Goal: Information Seeking & Learning: Learn about a topic

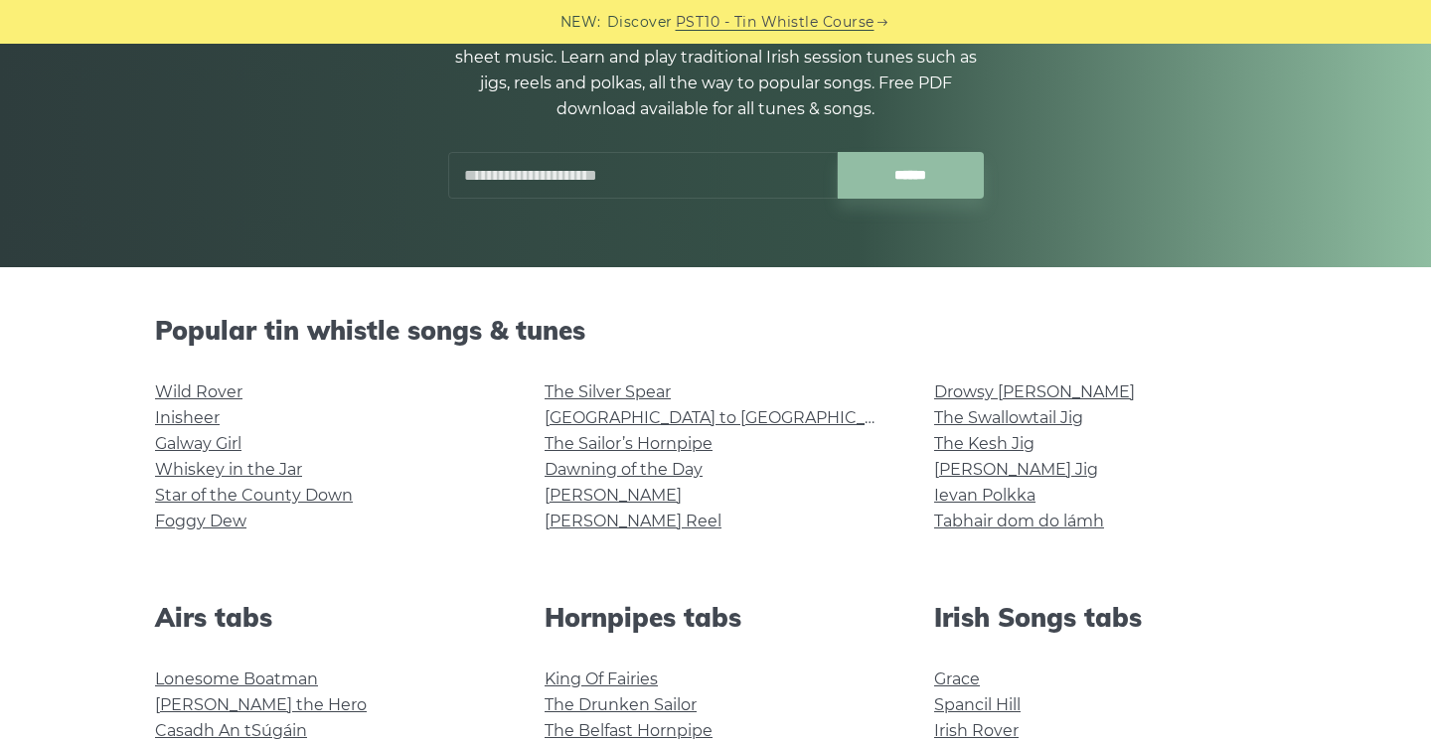
scroll to position [253, 0]
click at [224, 400] on link "Wild Rover" at bounding box center [198, 393] width 87 height 19
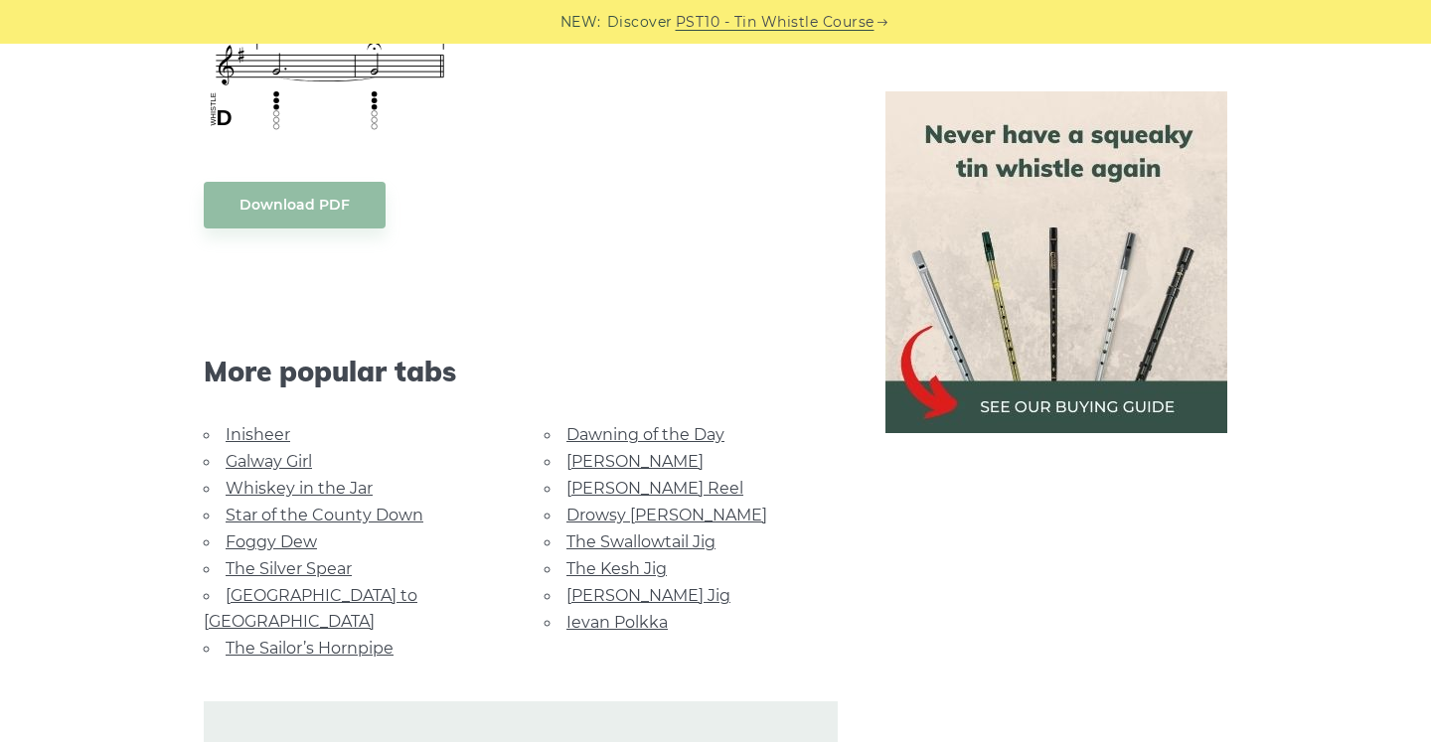
scroll to position [1744, 0]
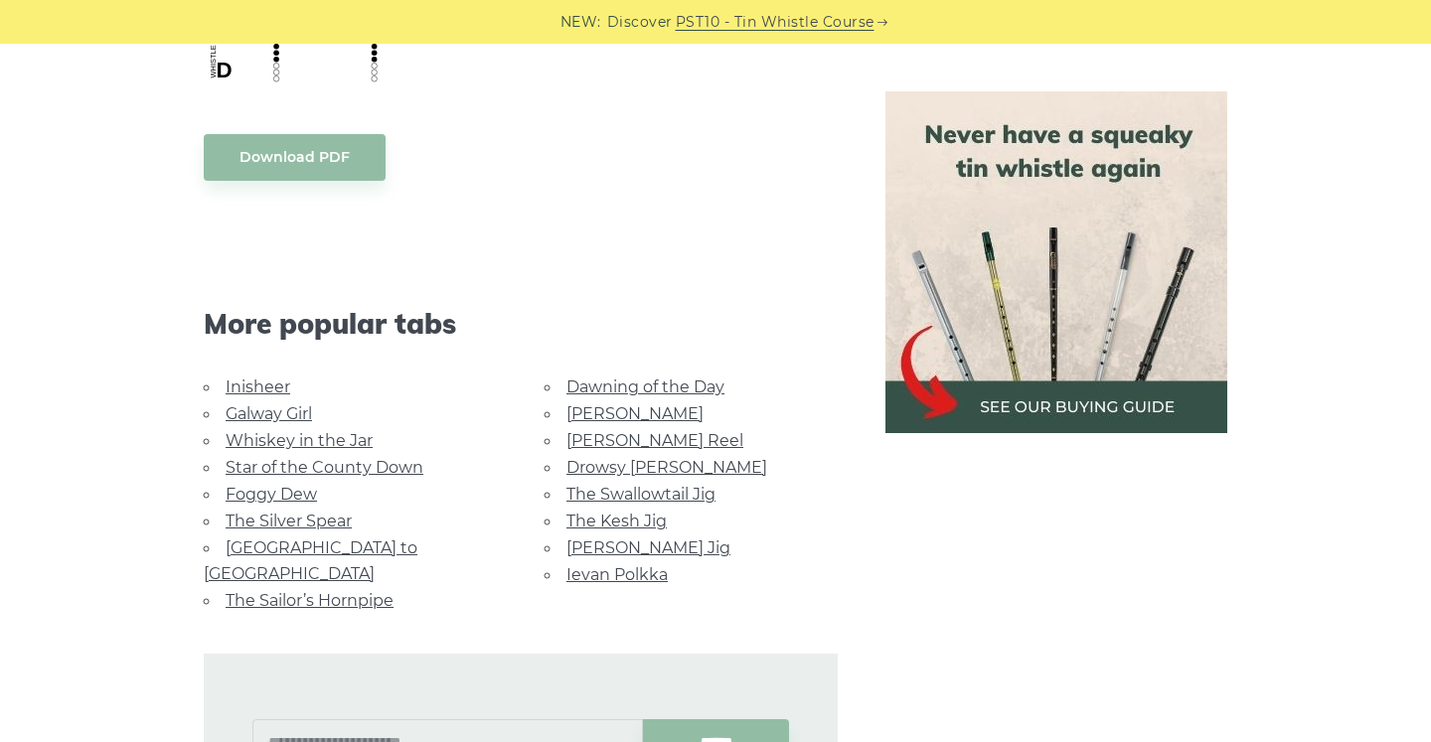
click at [247, 388] on link "Inisheer" at bounding box center [258, 387] width 65 height 19
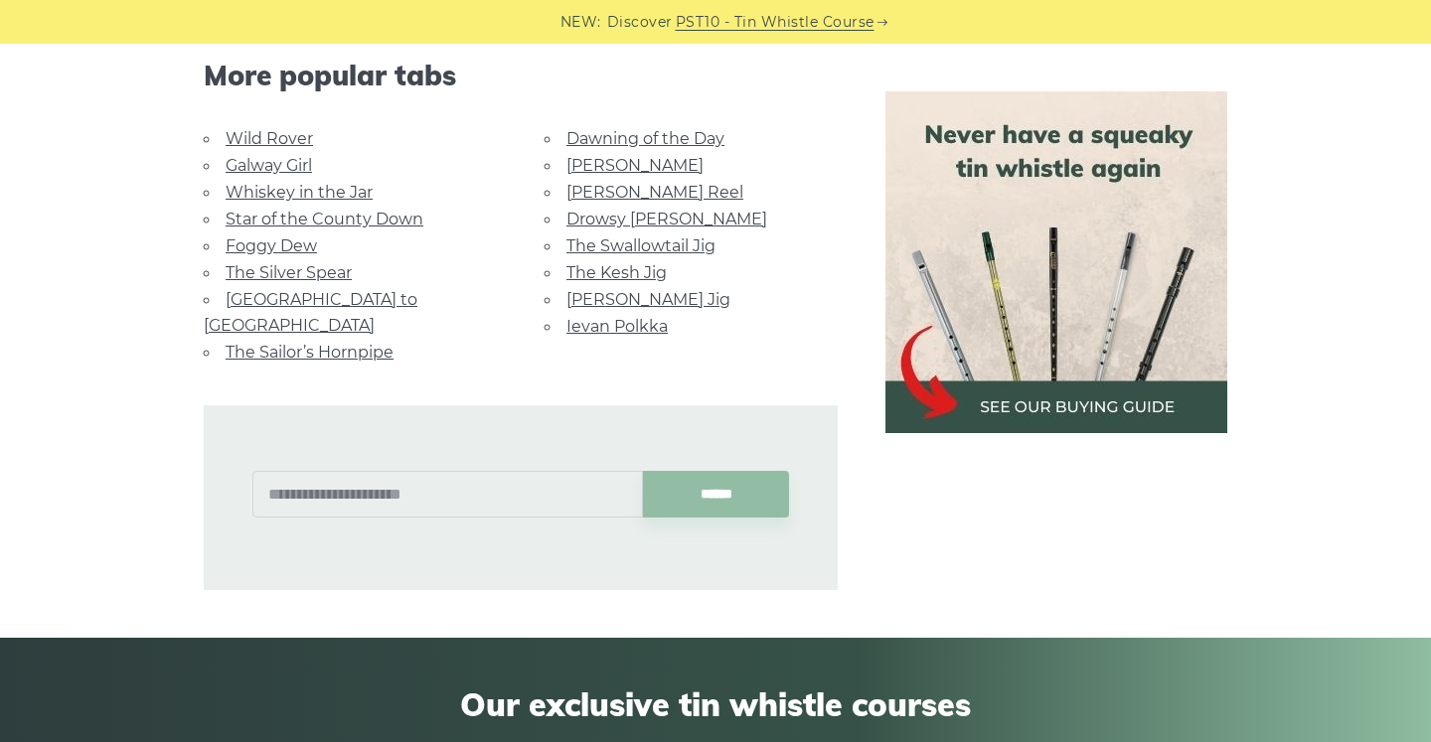
scroll to position [1552, 0]
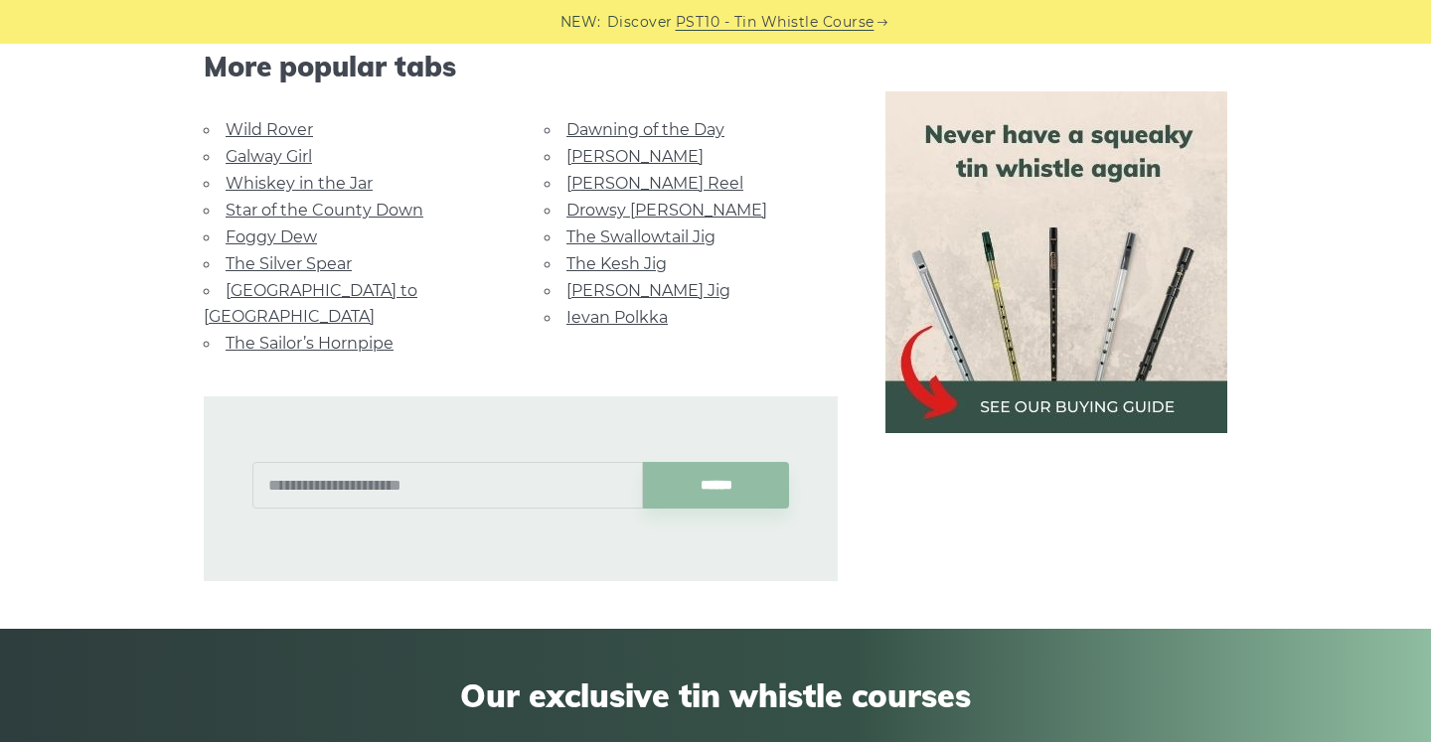
click at [346, 334] on link "The Sailor’s Hornpipe" at bounding box center [310, 343] width 168 height 19
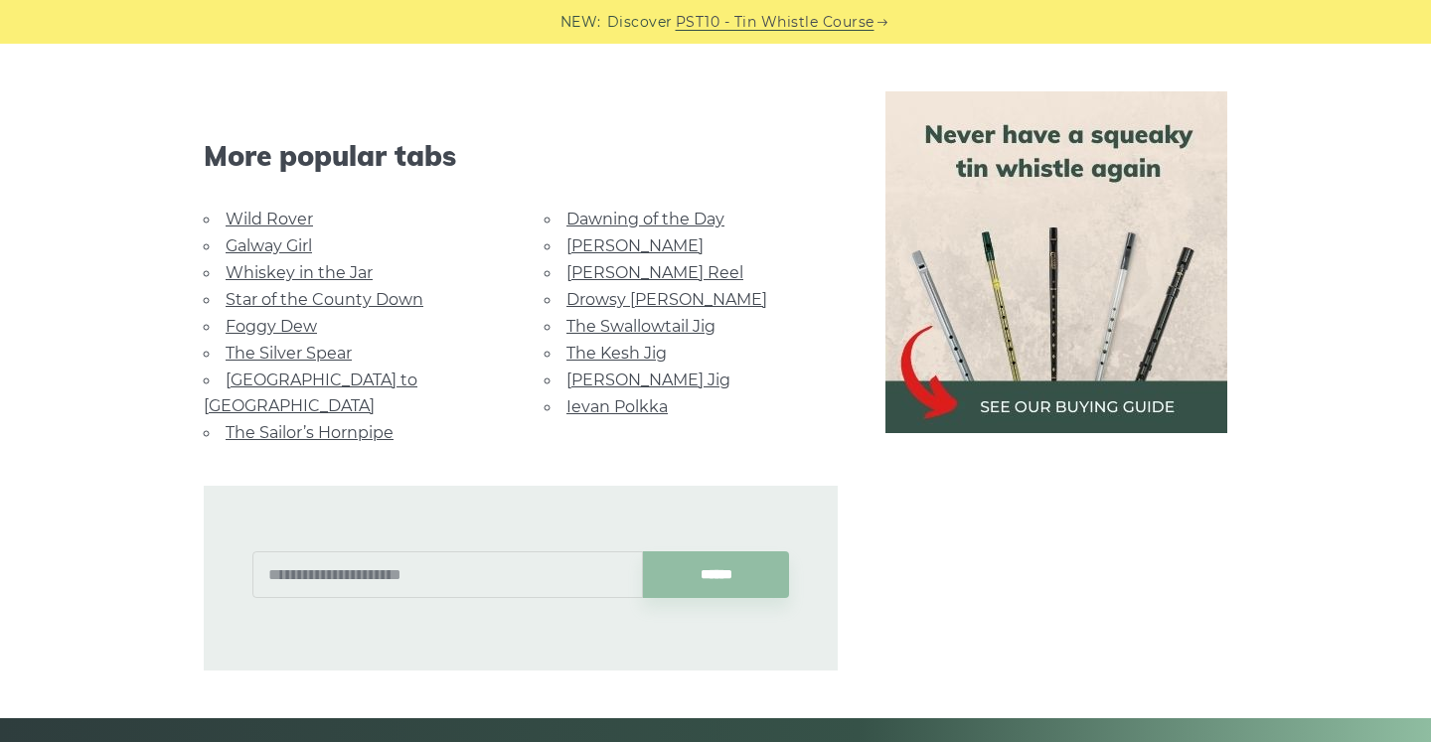
scroll to position [1430, 0]
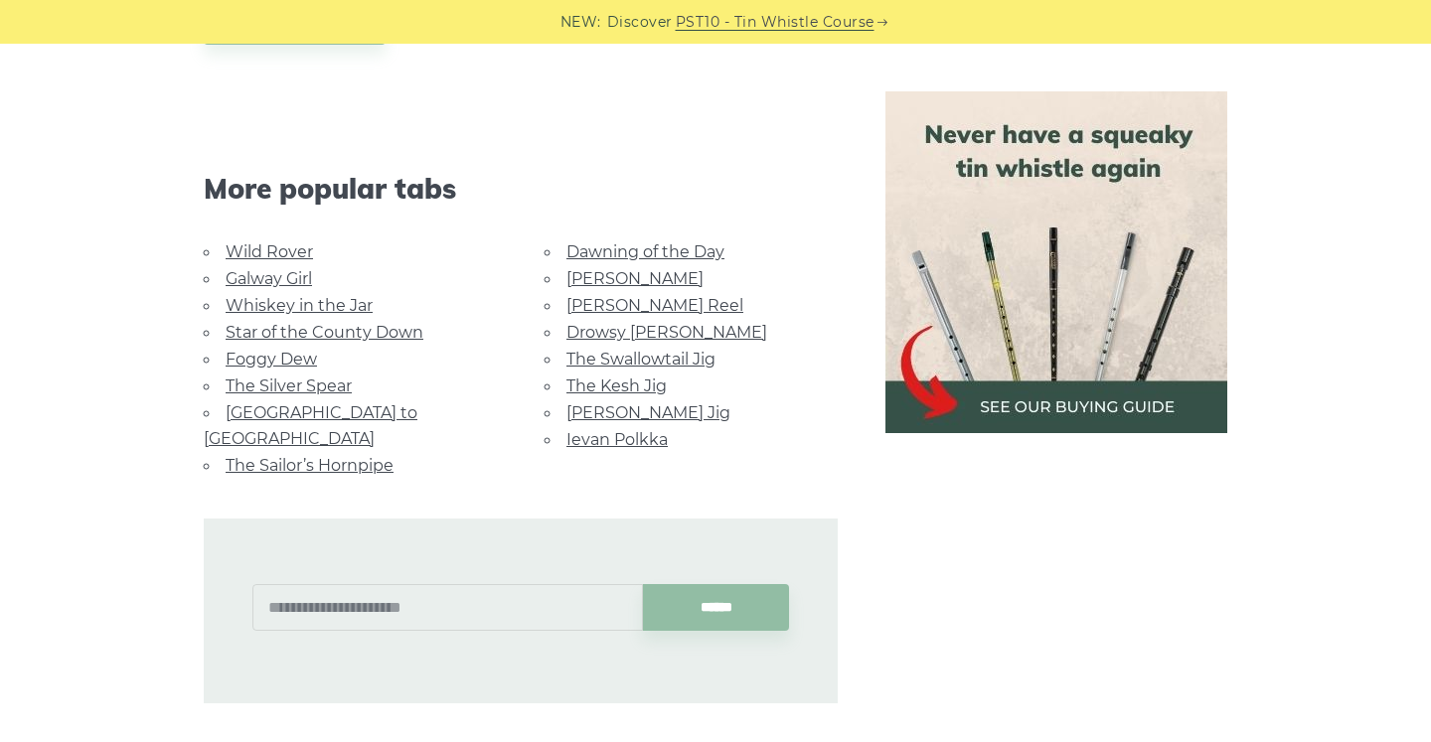
click at [274, 279] on link "Galway Girl" at bounding box center [269, 278] width 86 height 19
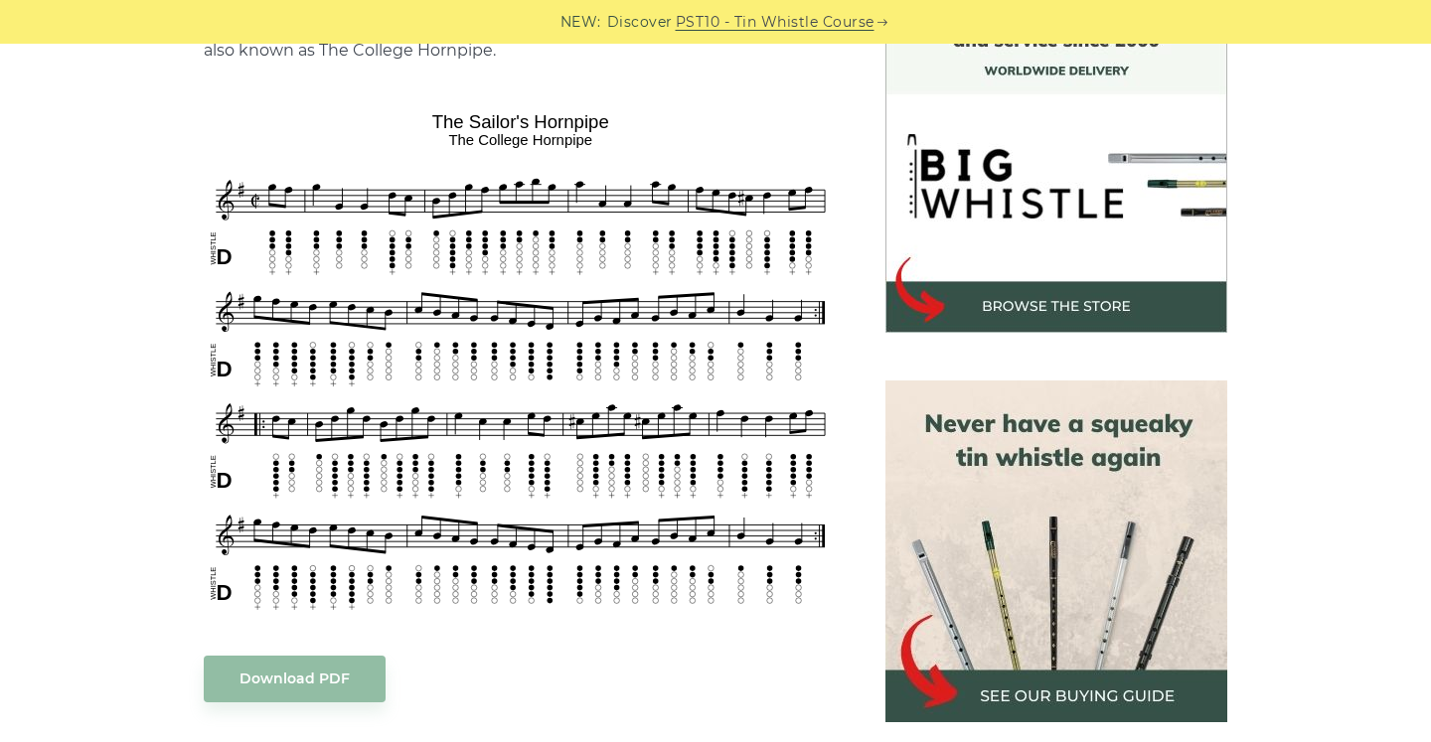
scroll to position [586, 0]
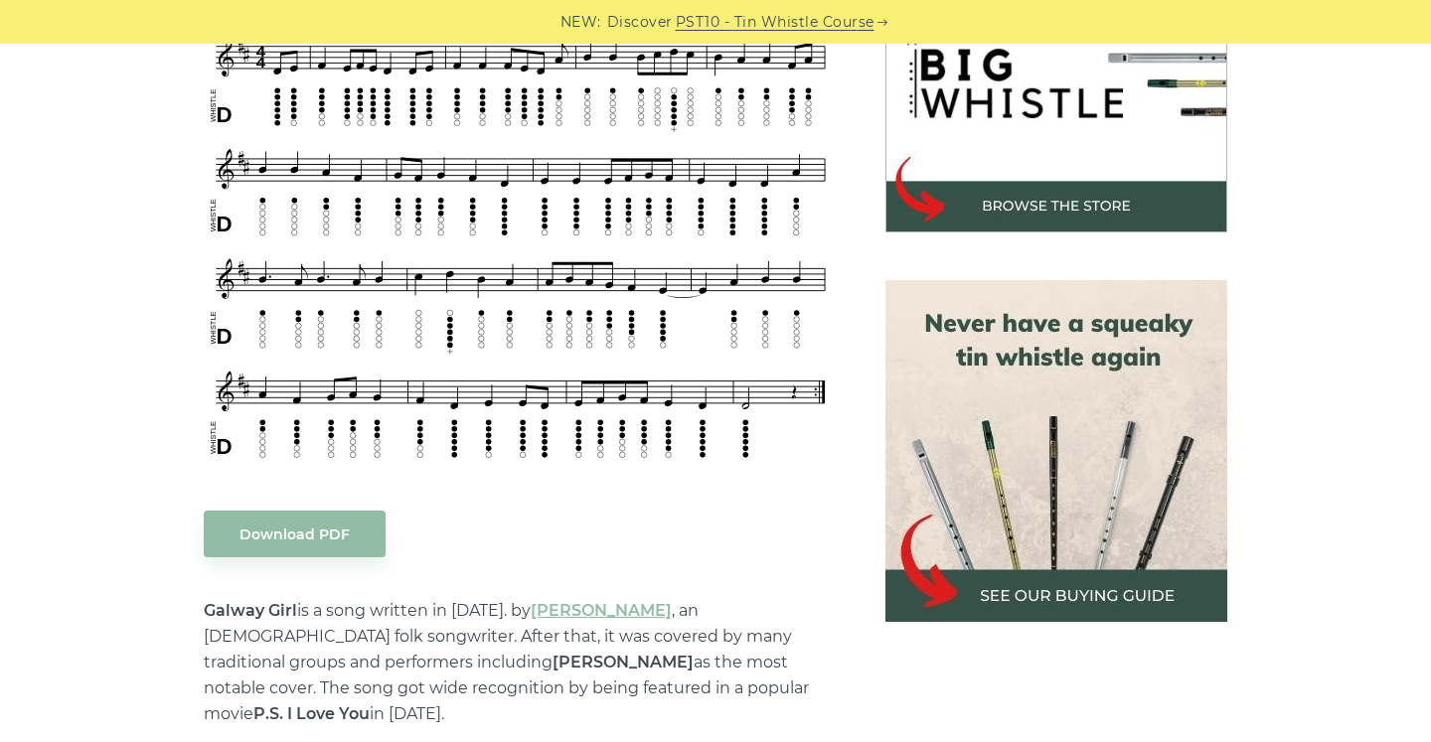
scroll to position [715, 0]
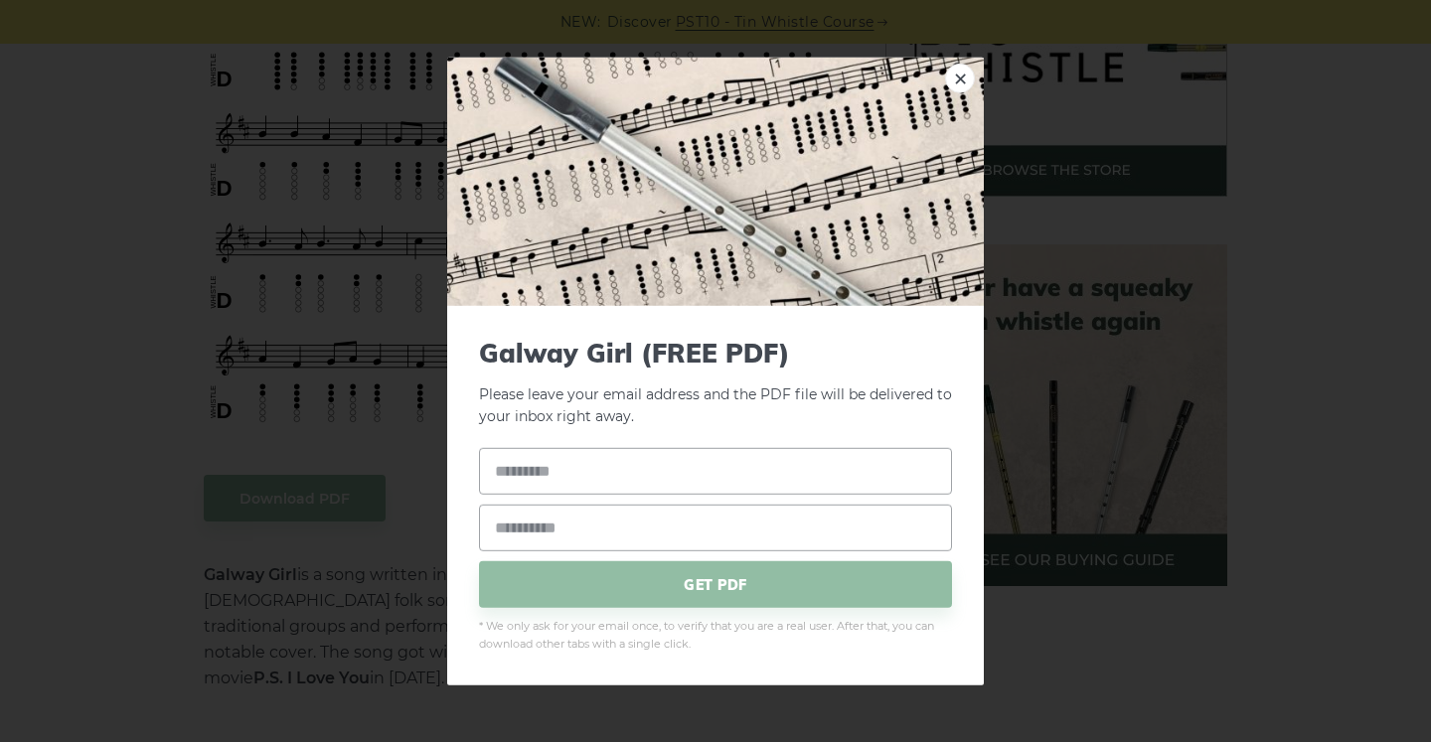
click at [335, 639] on div "× Galway Girl (FREE PDF) Please leave your email address and the PDF file will …" at bounding box center [715, 371] width 1431 height 742
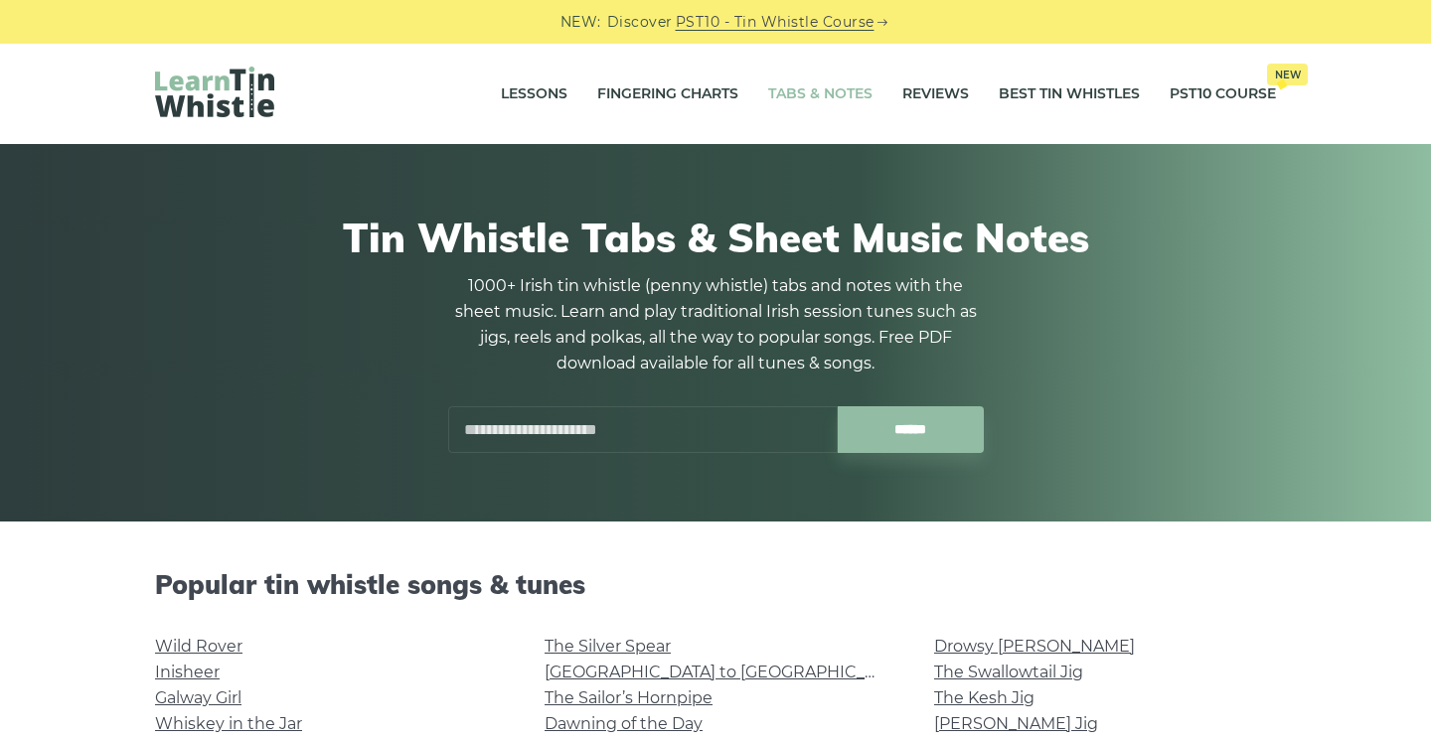
scroll to position [253, 0]
